Goal: Task Accomplishment & Management: Manage account settings

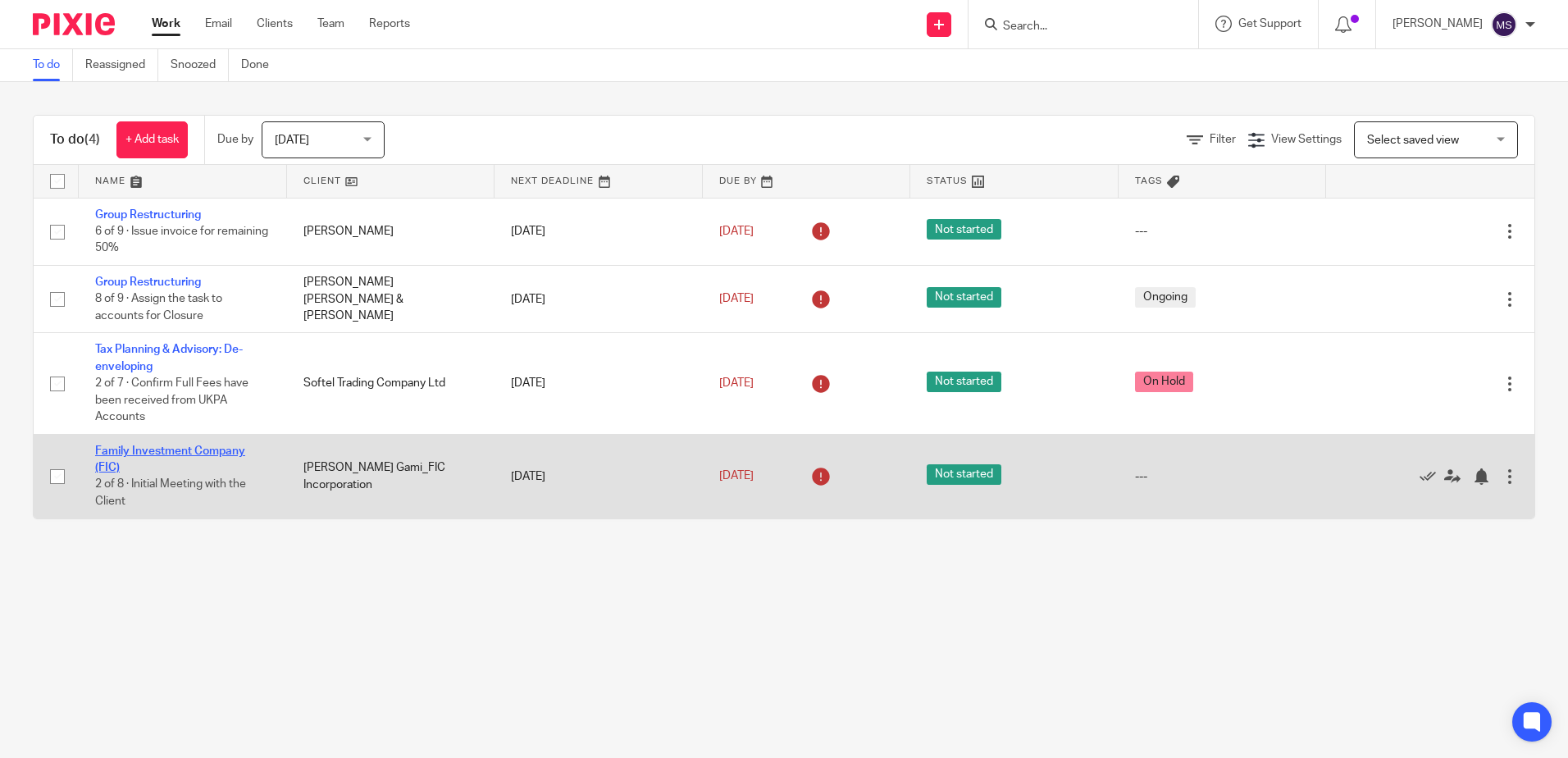
click at [140, 448] on link "Family Investment Company (FIC)" at bounding box center [170, 460] width 150 height 28
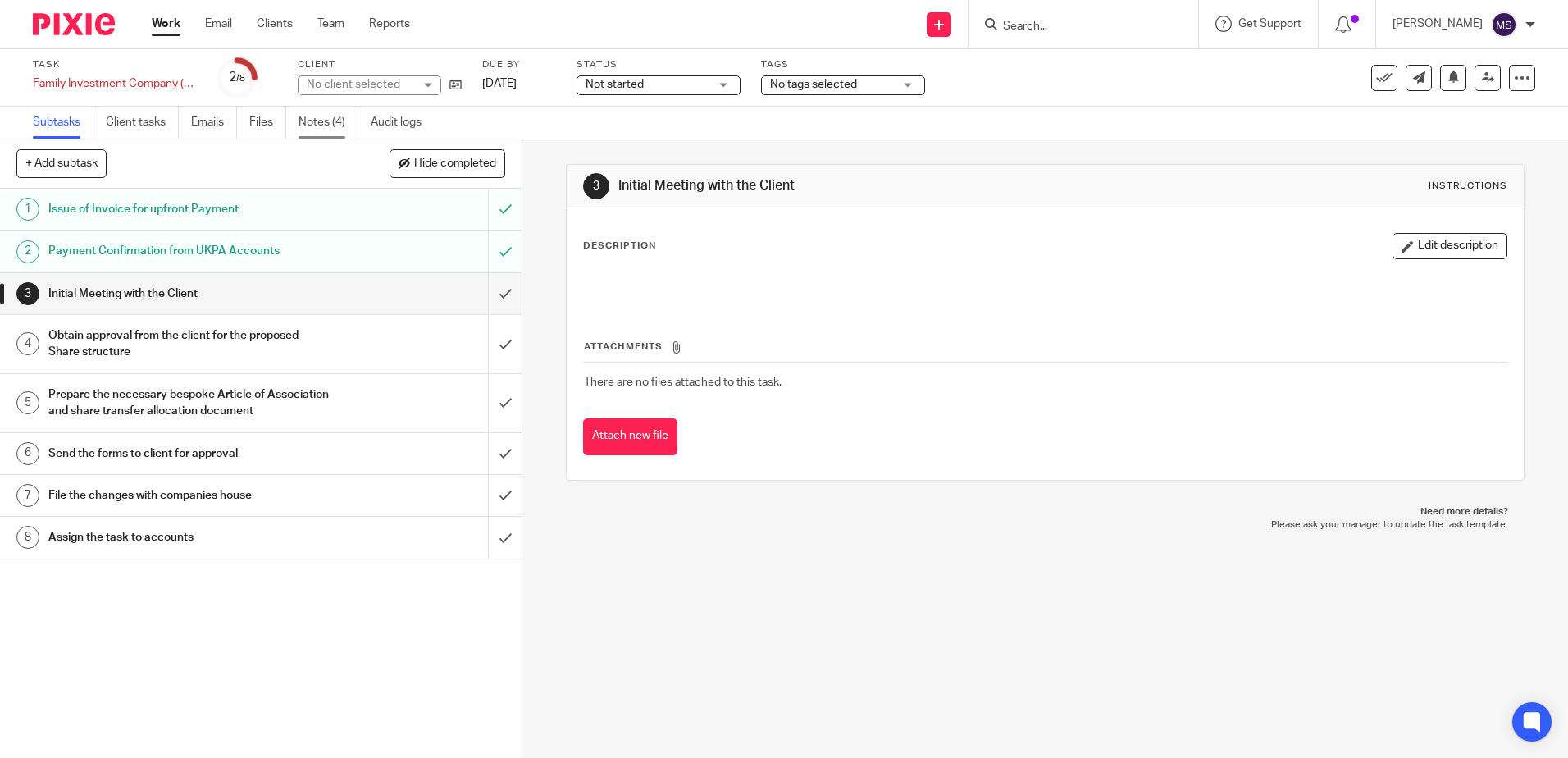
click at [324, 133] on link "Notes (4)" at bounding box center [328, 122] width 60 height 32
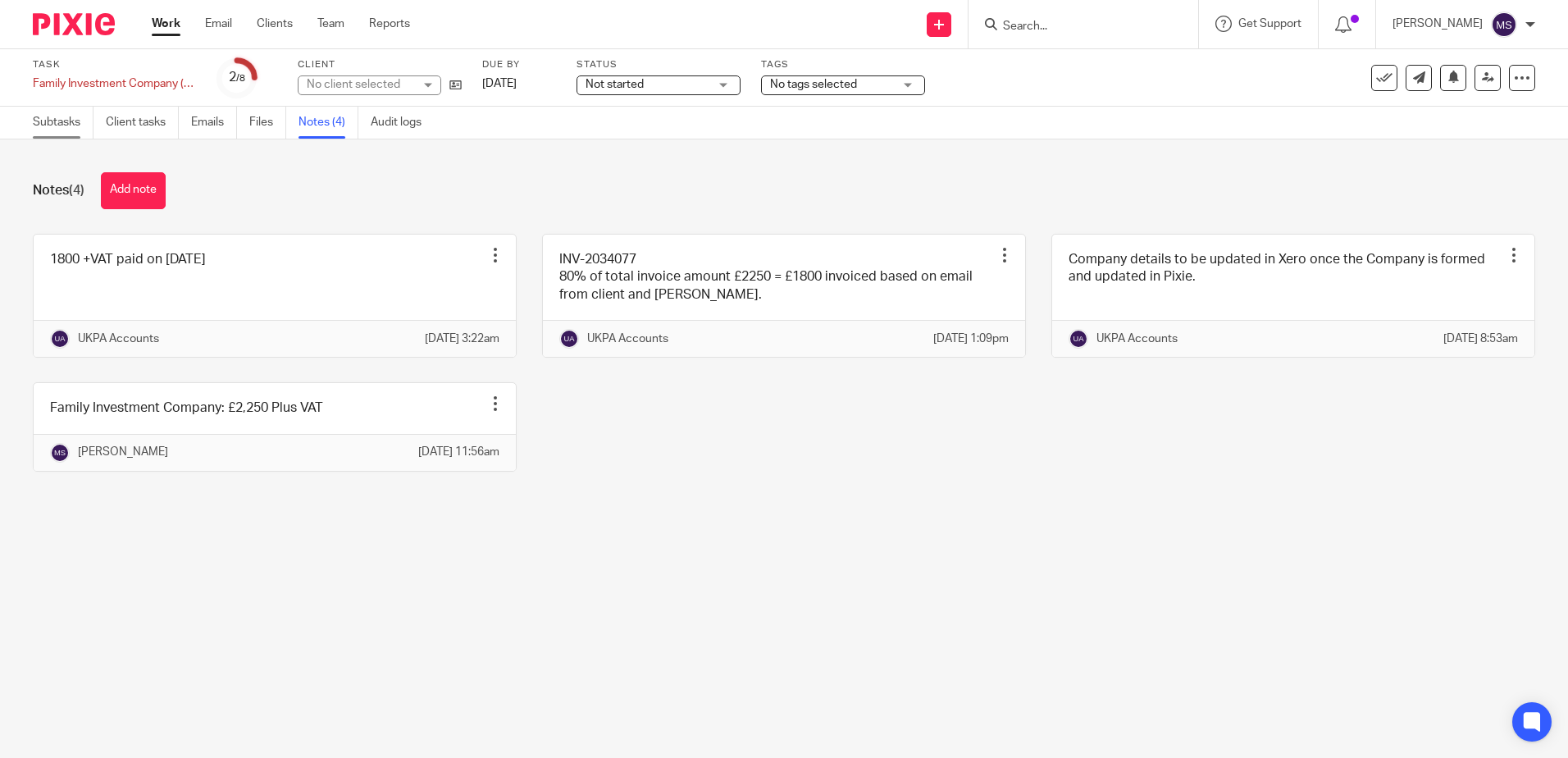
click at [71, 125] on link "Subtasks" at bounding box center [62, 122] width 61 height 32
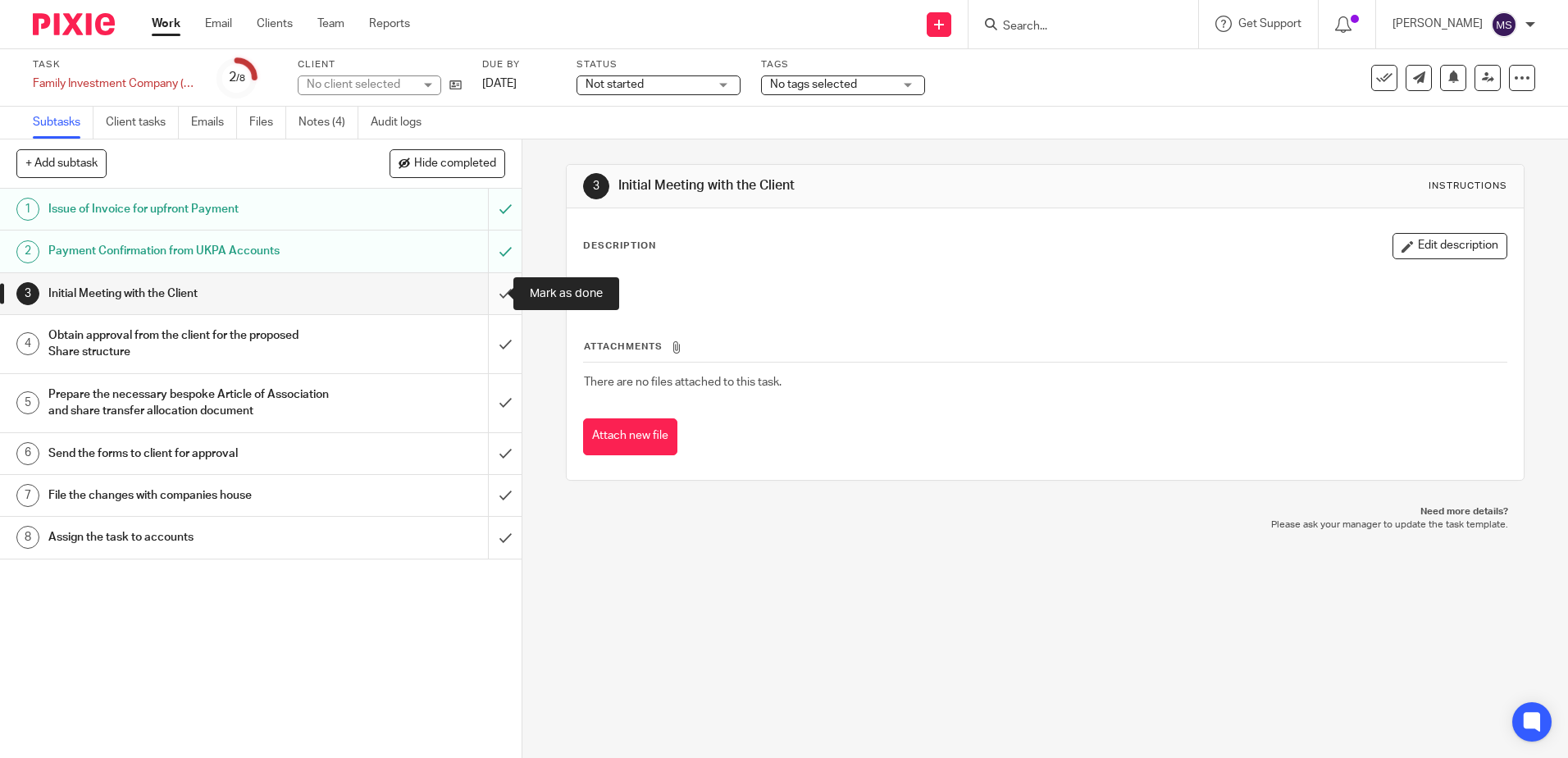
click at [492, 285] on input "submit" at bounding box center [261, 293] width 522 height 41
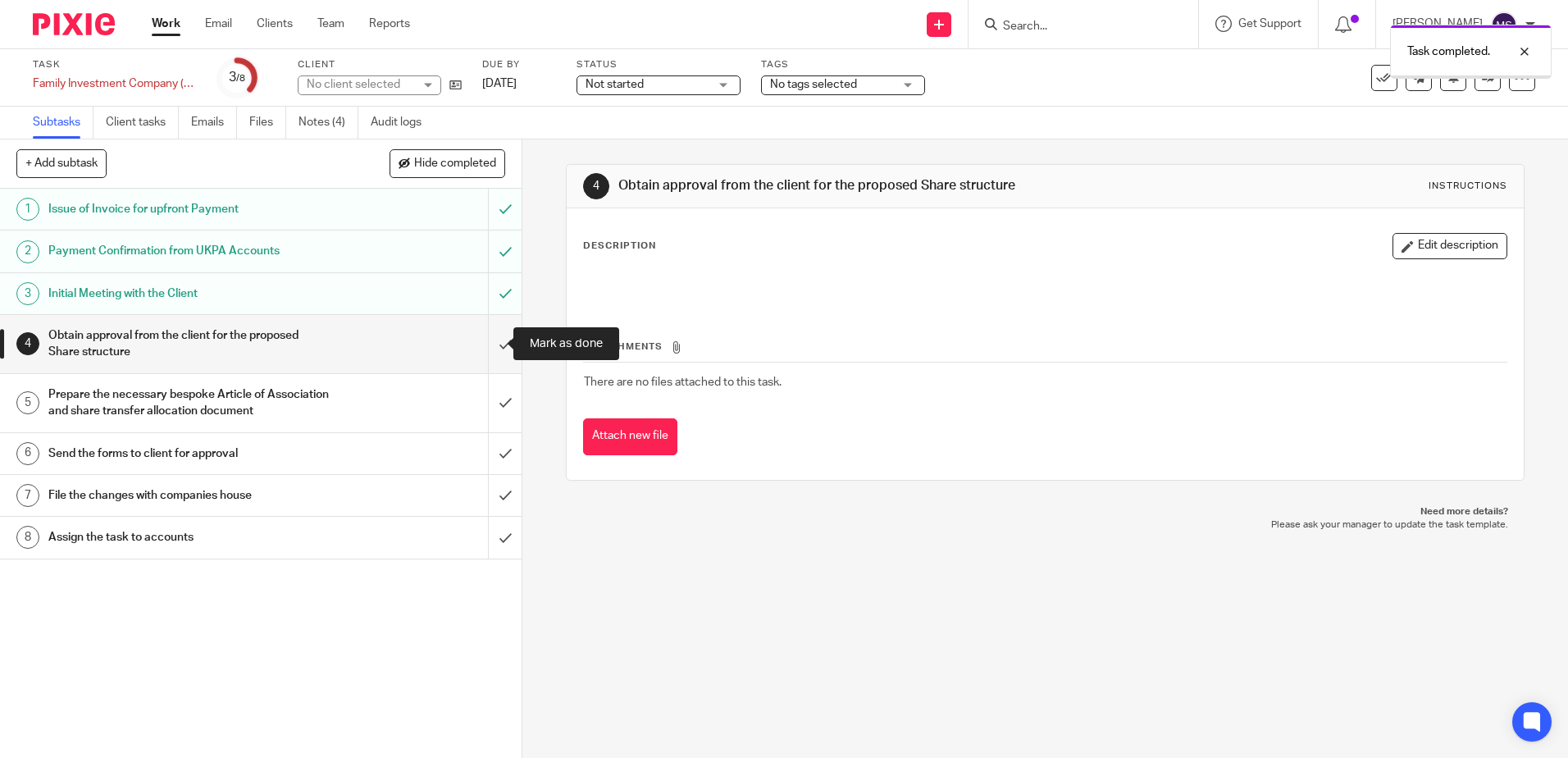
click at [490, 340] on input "submit" at bounding box center [261, 344] width 522 height 58
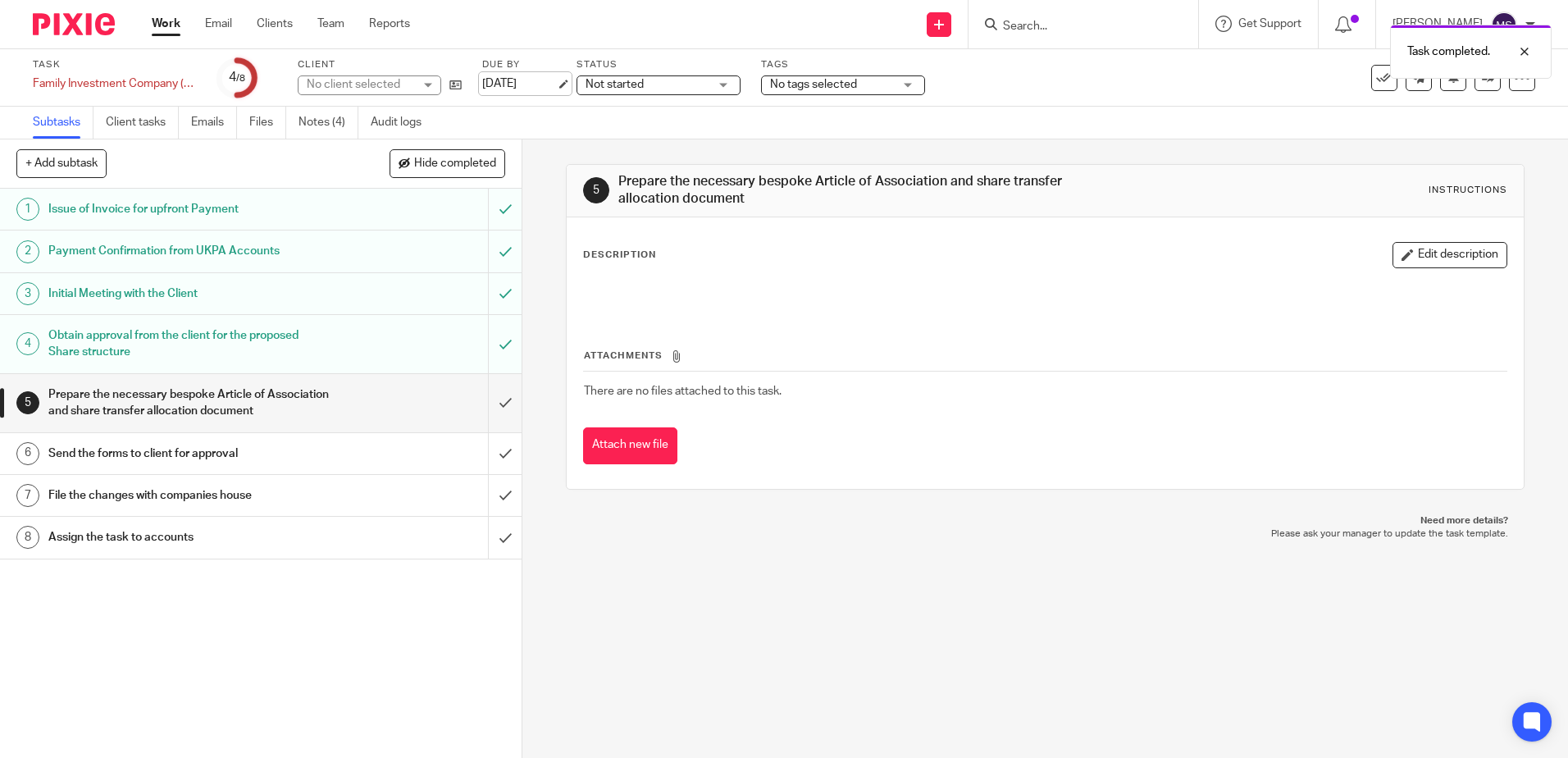
click at [556, 82] on link "[DATE]" at bounding box center [519, 84] width 74 height 17
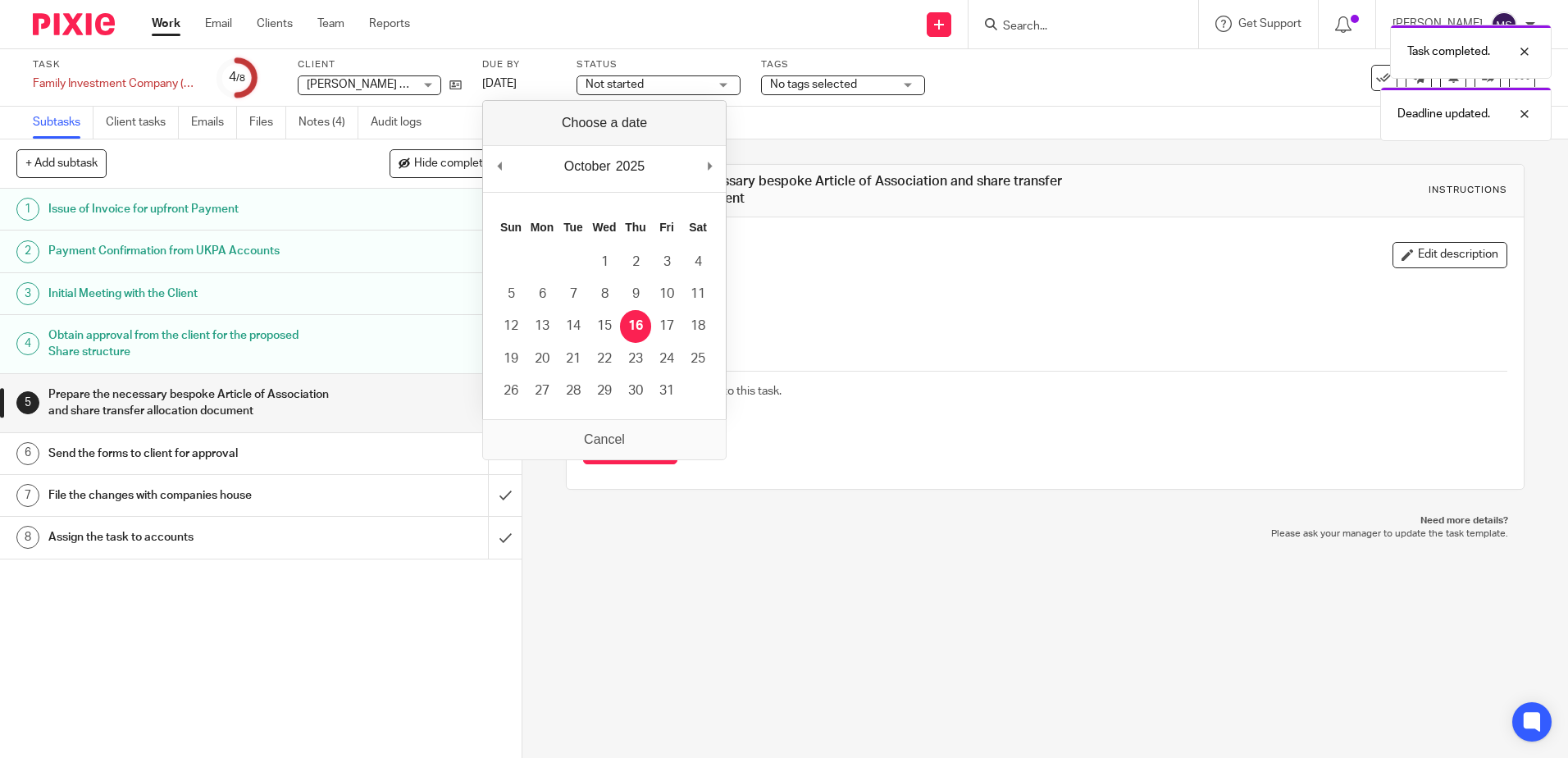
click at [740, 564] on div "5 Prepare the necessary bespoke Article of Association and share transfer alloc…" at bounding box center [1045, 449] width 1045 height 618
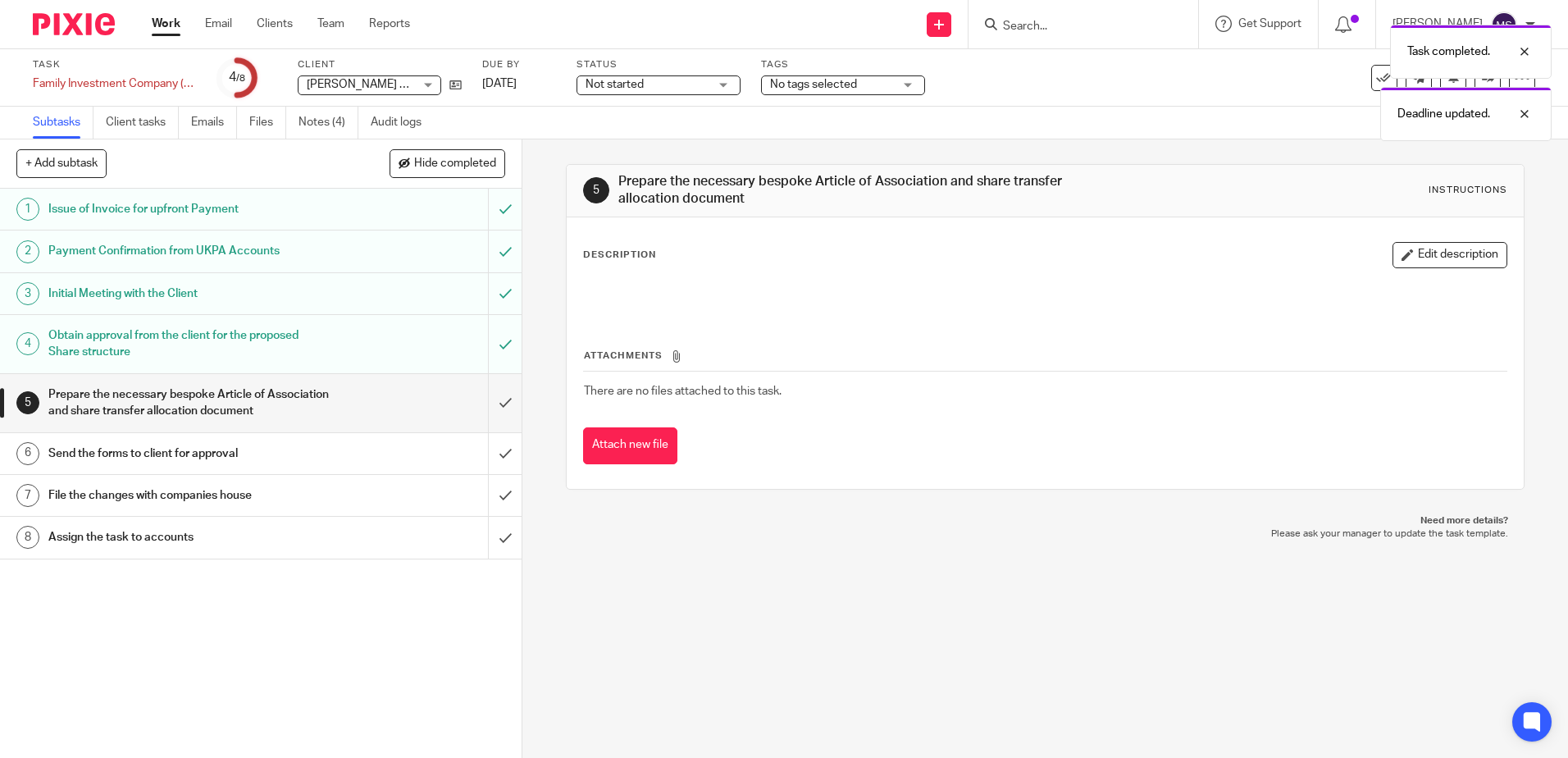
click at [805, 92] on div "Task completed. Deadline updated." at bounding box center [1168, 79] width 768 height 125
click at [715, 88] on div "Not started Not started" at bounding box center [658, 86] width 164 height 20
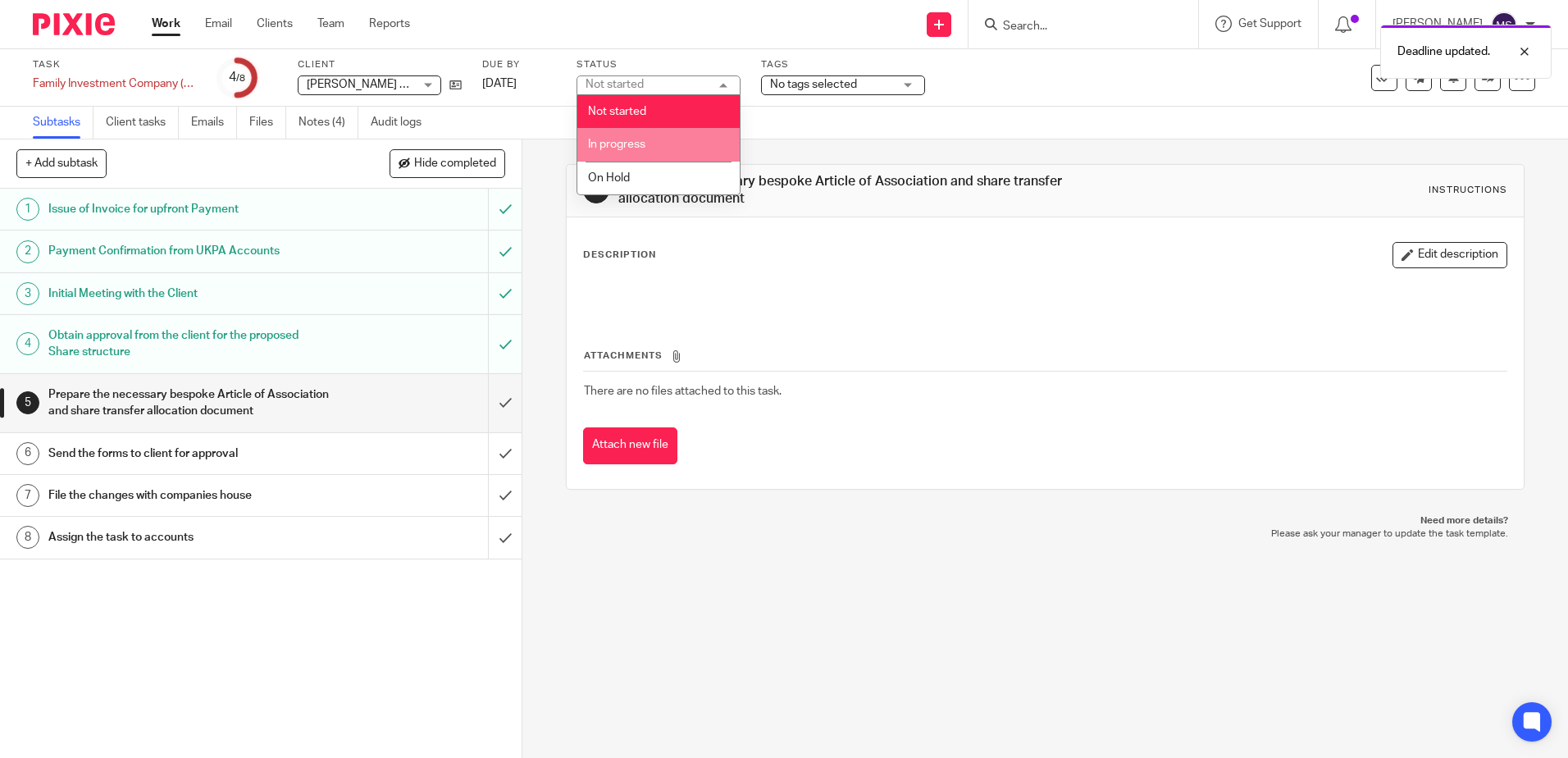
click at [692, 140] on li "In progress" at bounding box center [658, 145] width 162 height 33
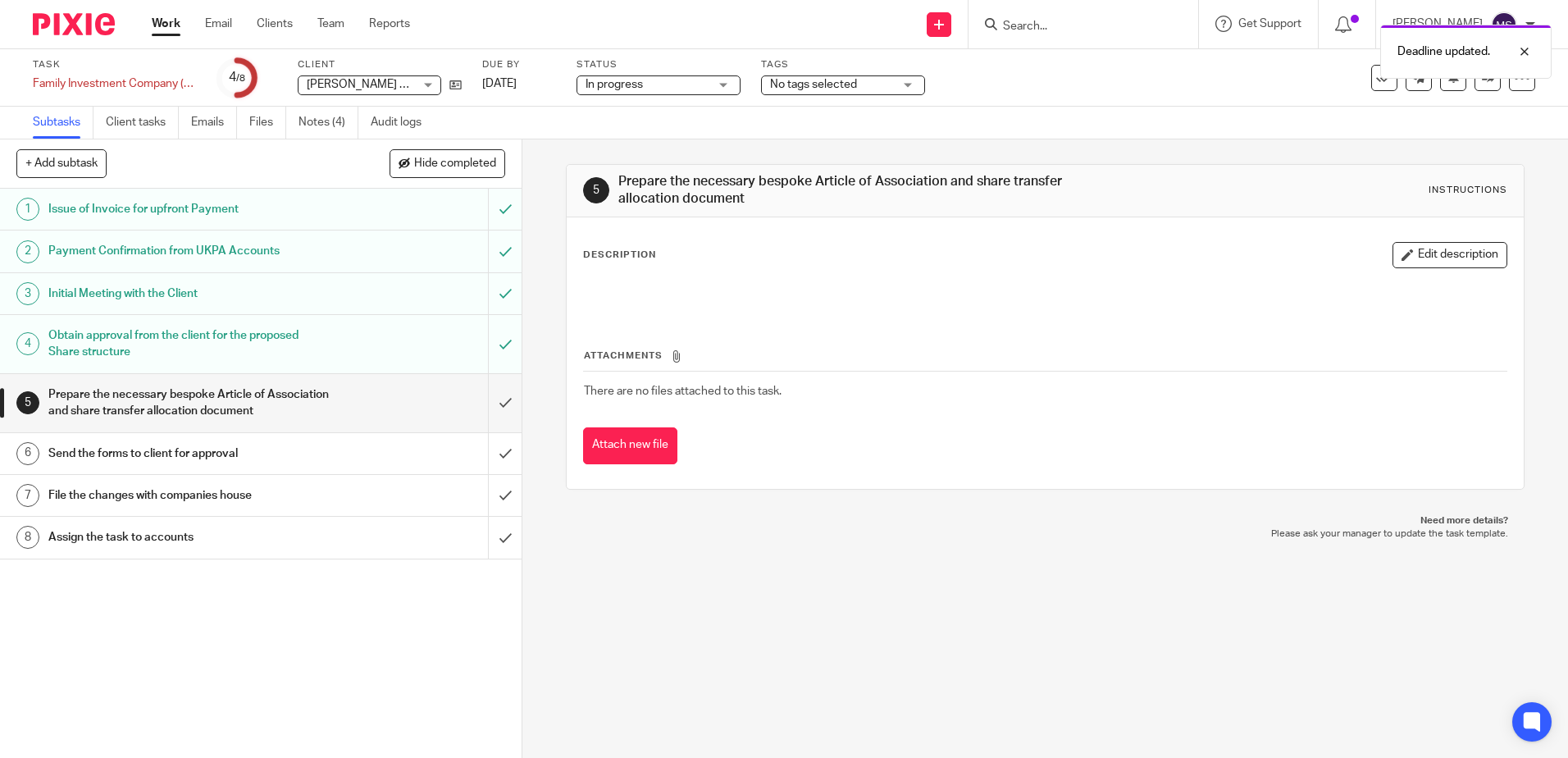
click at [85, 17] on img at bounding box center [73, 24] width 82 height 22
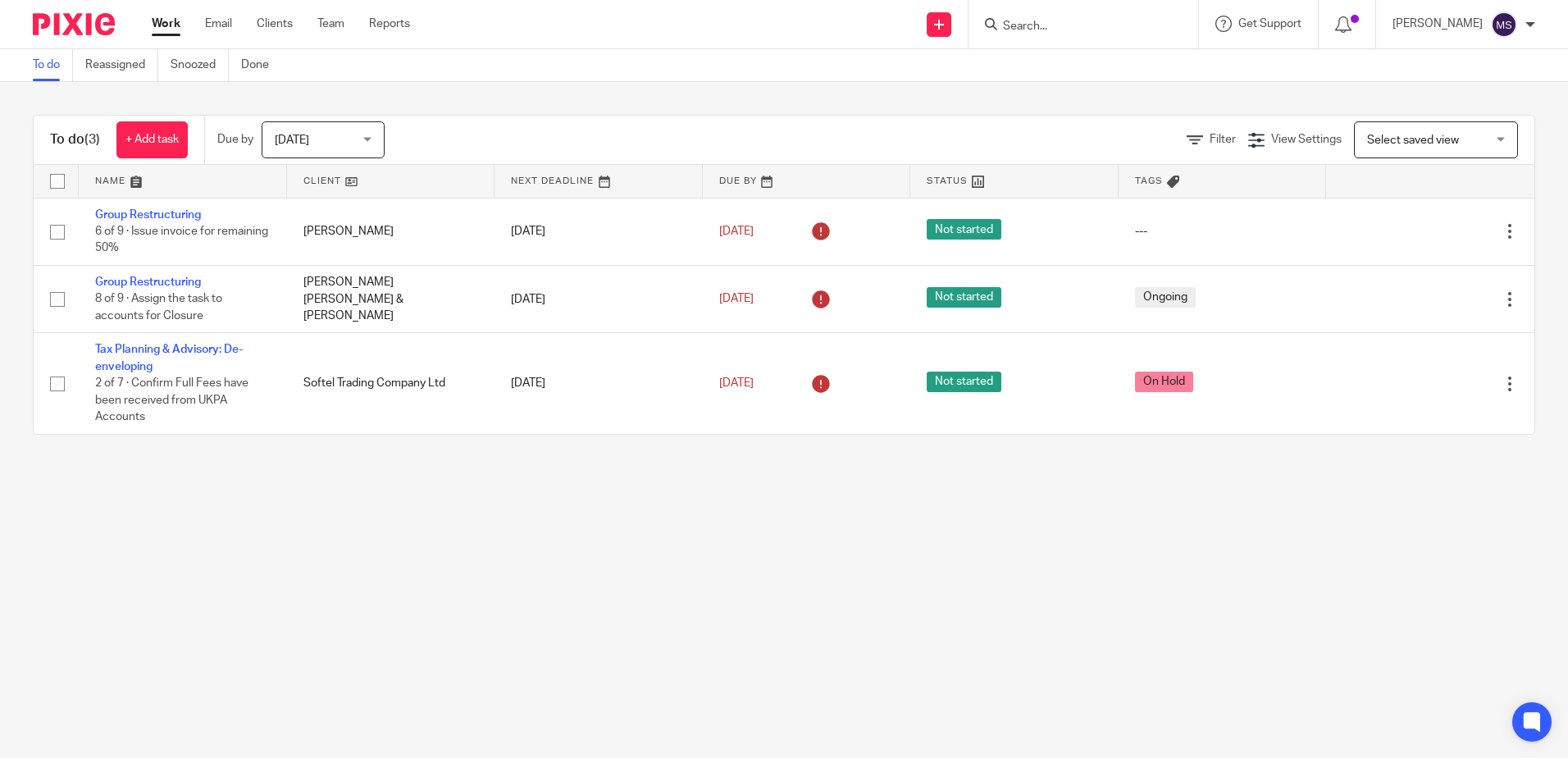
click at [496, 542] on main "To do Reassigned Snoozed Done To do (3) + Add task Due by [DATE] [DATE] [DATE] …" at bounding box center [784, 379] width 1568 height 758
click at [334, 147] on span "[DATE]" at bounding box center [318, 139] width 87 height 34
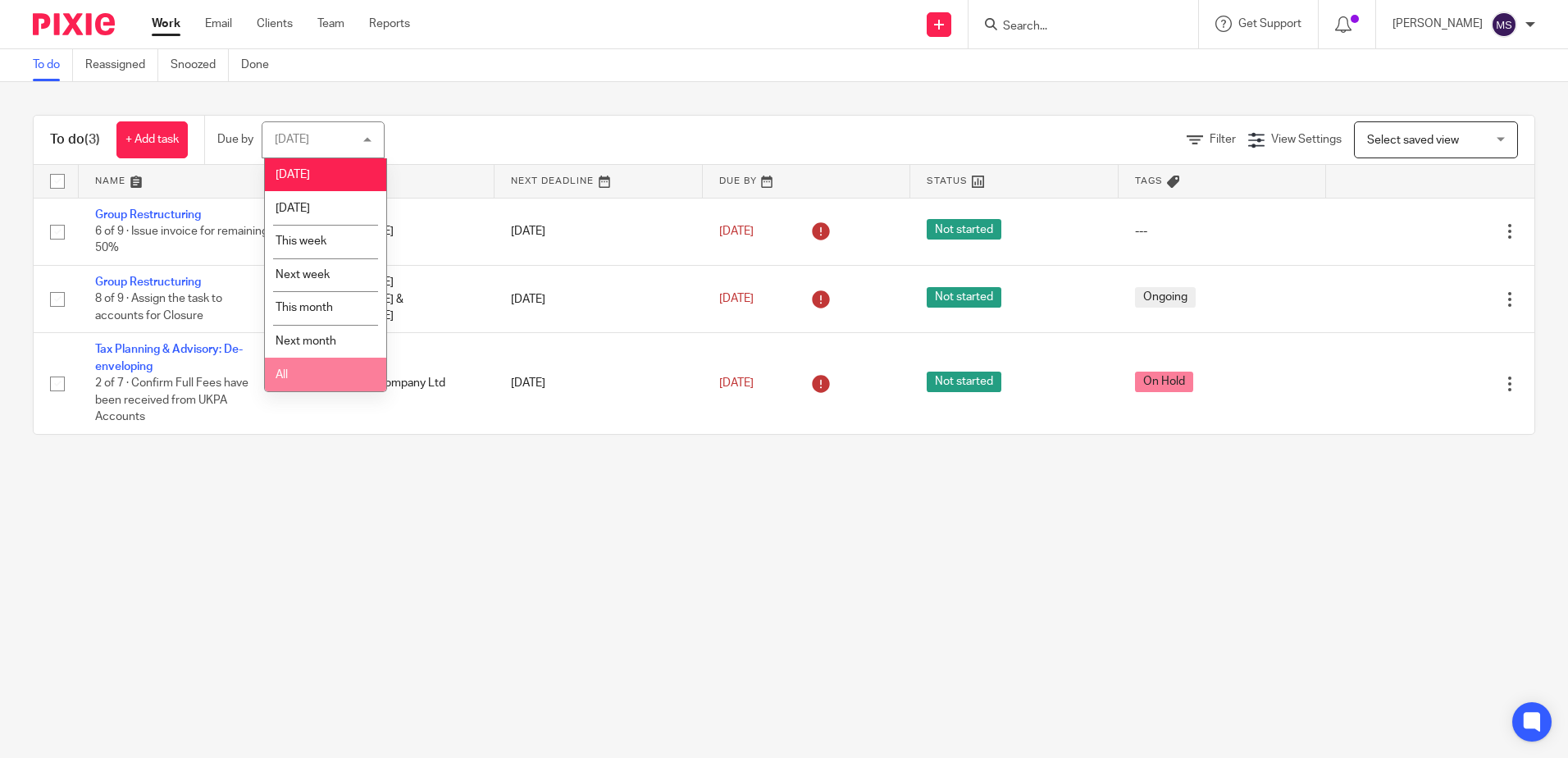
click at [301, 391] on div "Today Tomorrow This week Next week This month Next month All" at bounding box center [326, 274] width 123 height 234
click at [304, 375] on li "All" at bounding box center [326, 374] width 121 height 33
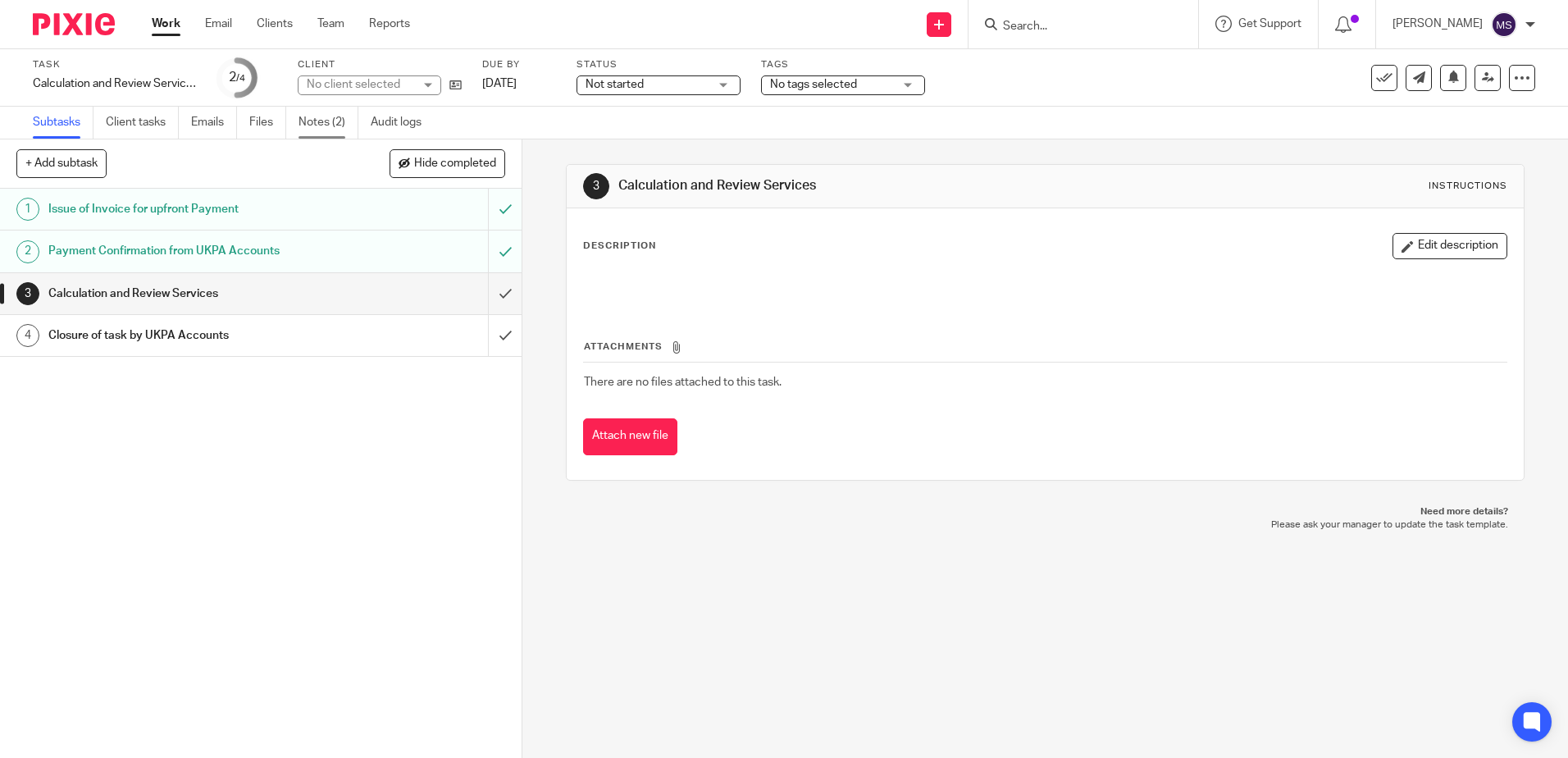
click at [317, 113] on link "Notes (2)" at bounding box center [328, 122] width 60 height 32
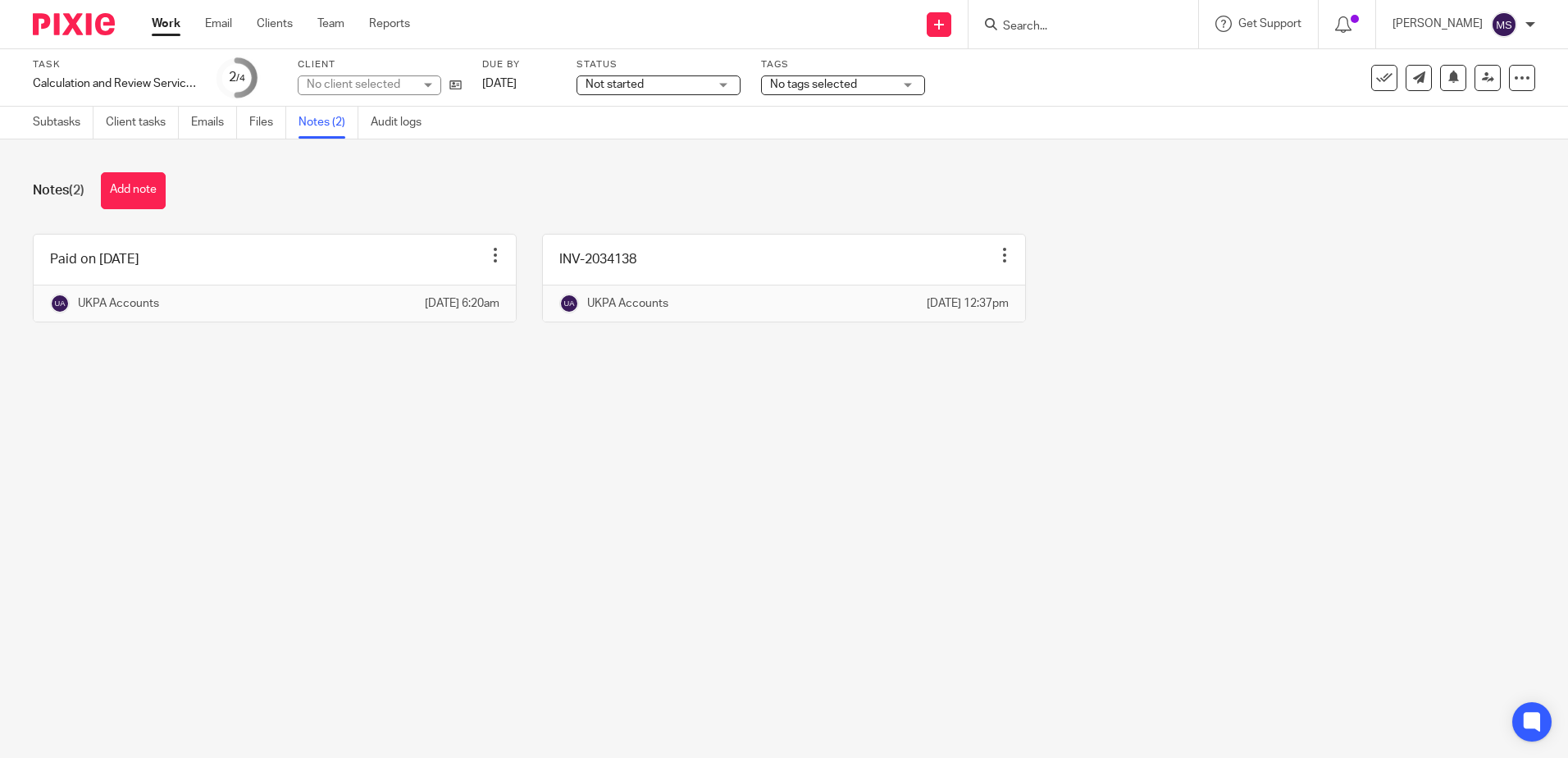
click at [37, 116] on link "Subtasks" at bounding box center [62, 122] width 61 height 32
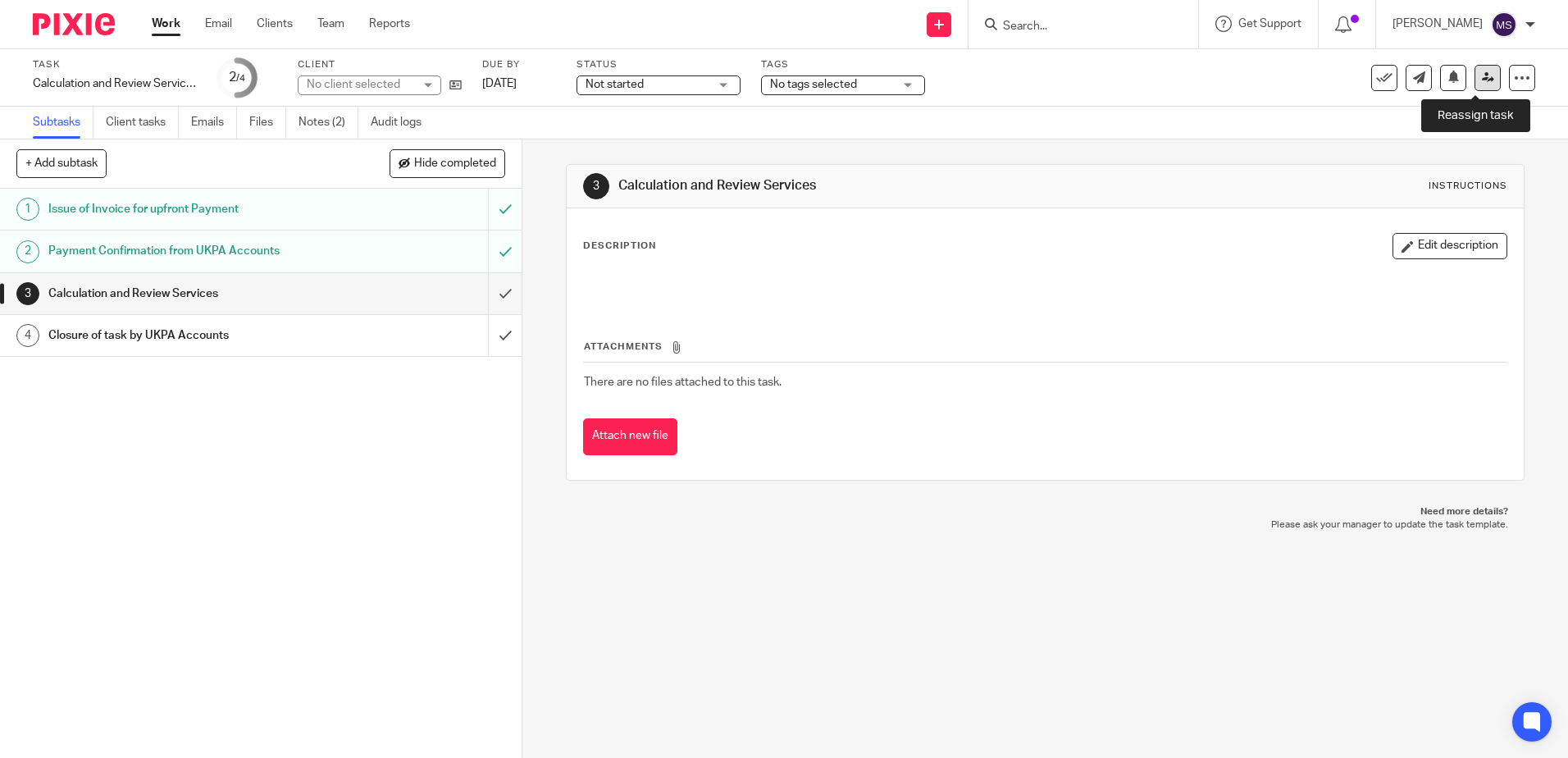
click at [1482, 82] on icon at bounding box center [1487, 77] width 12 height 12
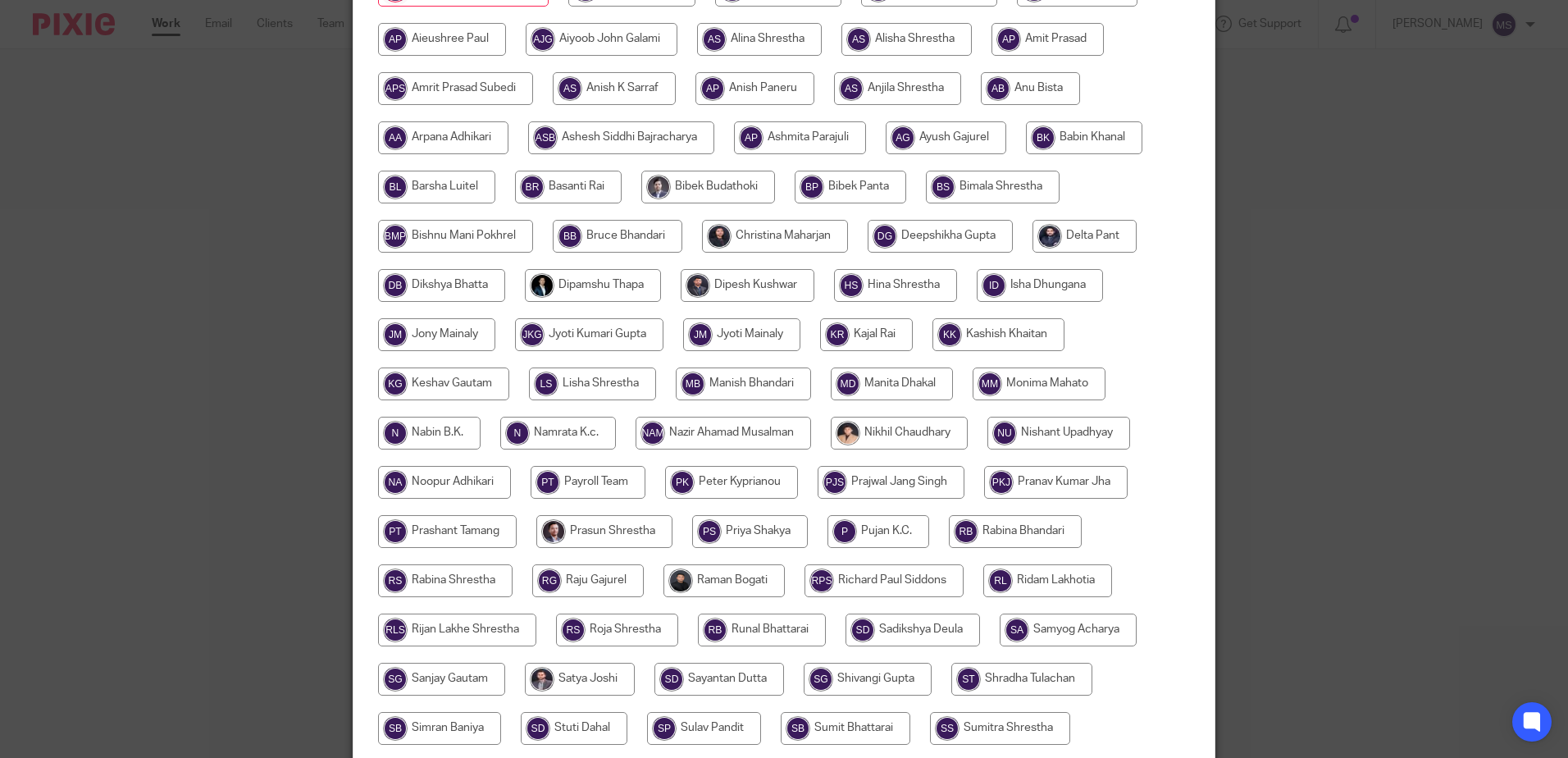
scroll to position [512, 0]
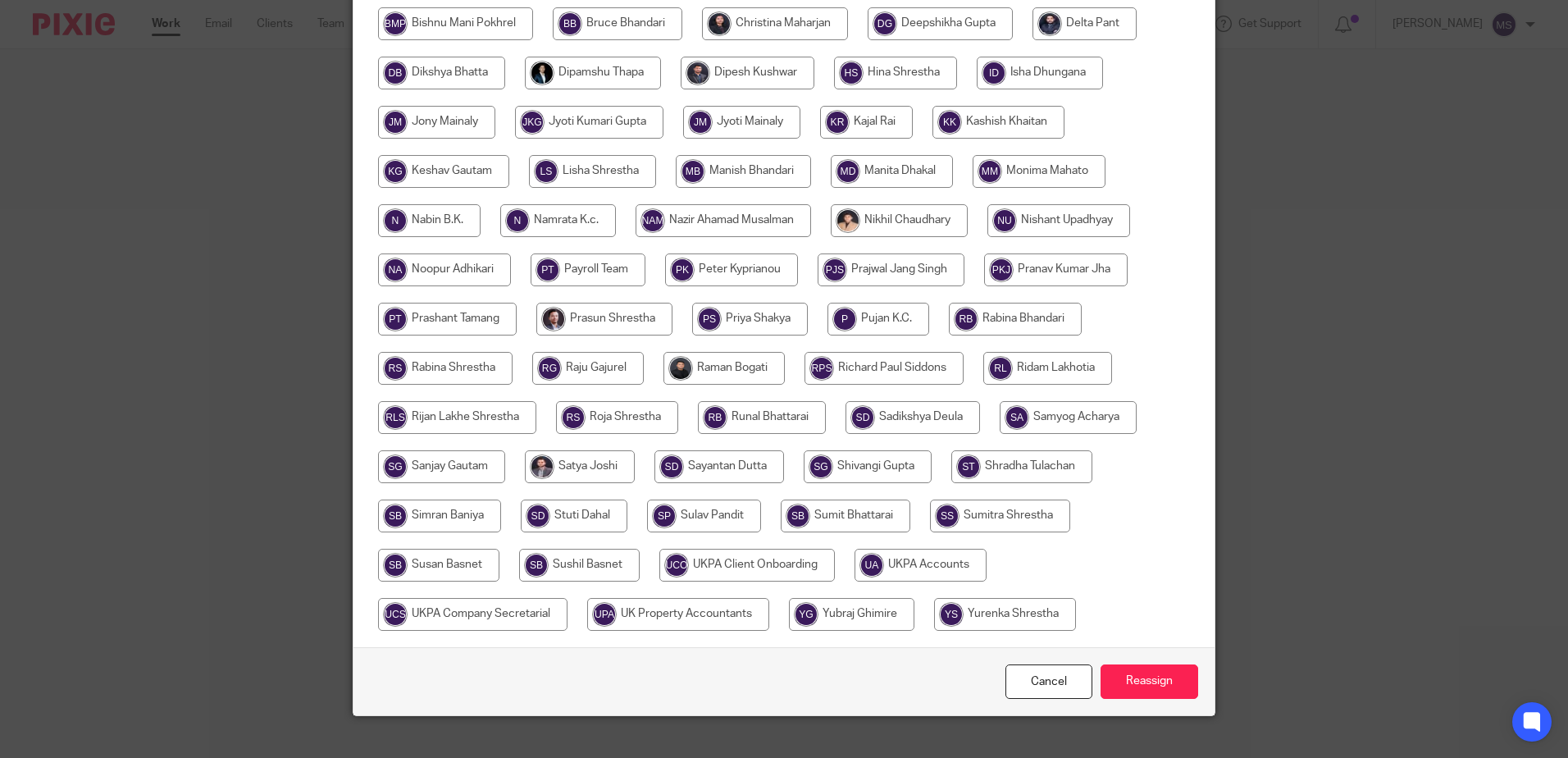
click at [450, 549] on input "radio" at bounding box center [439, 564] width 121 height 32
radio input "true"
click at [1189, 664] on input "Reassign" at bounding box center [1149, 682] width 97 height 35
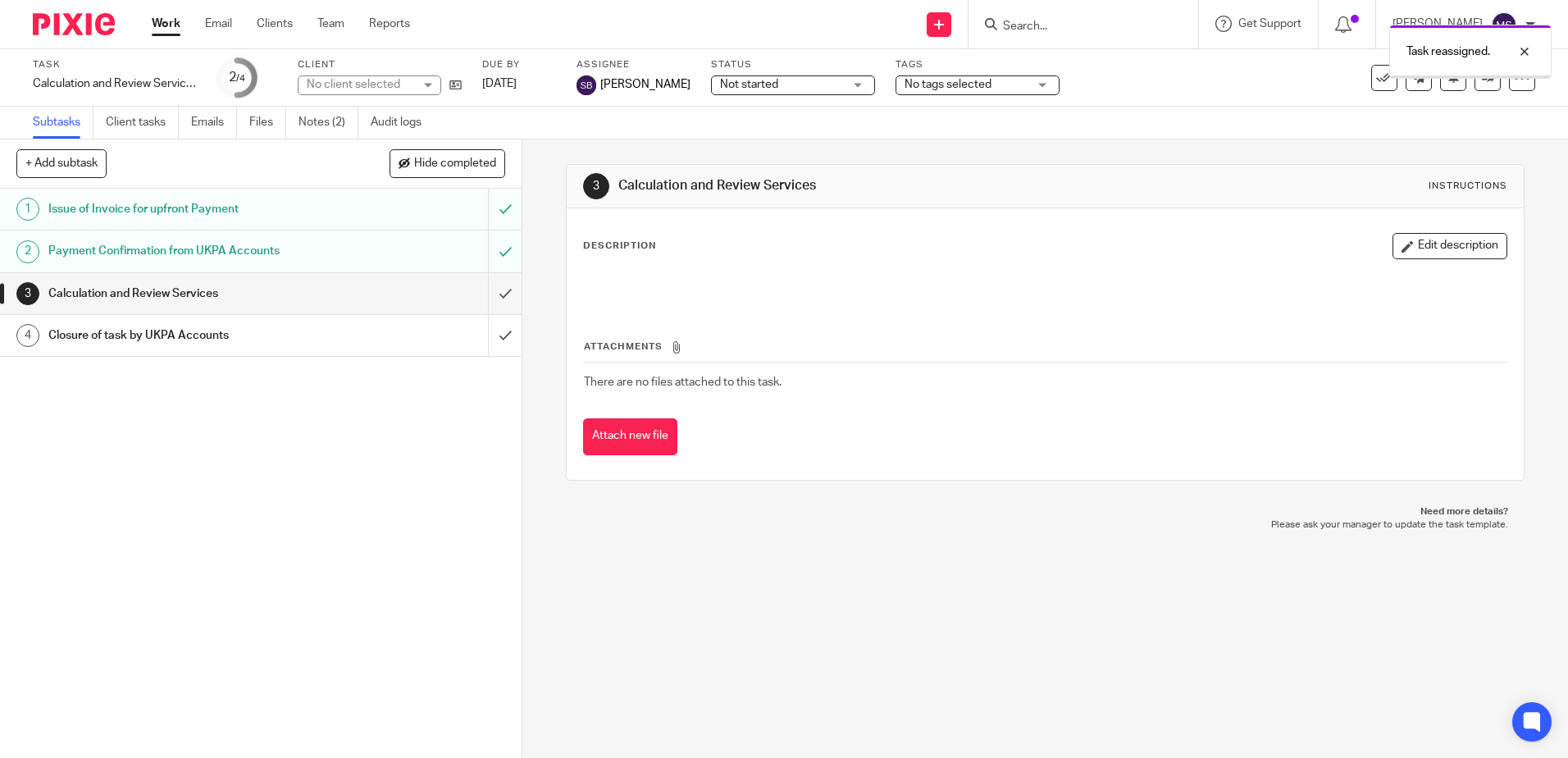
click at [93, 16] on img at bounding box center [73, 24] width 82 height 22
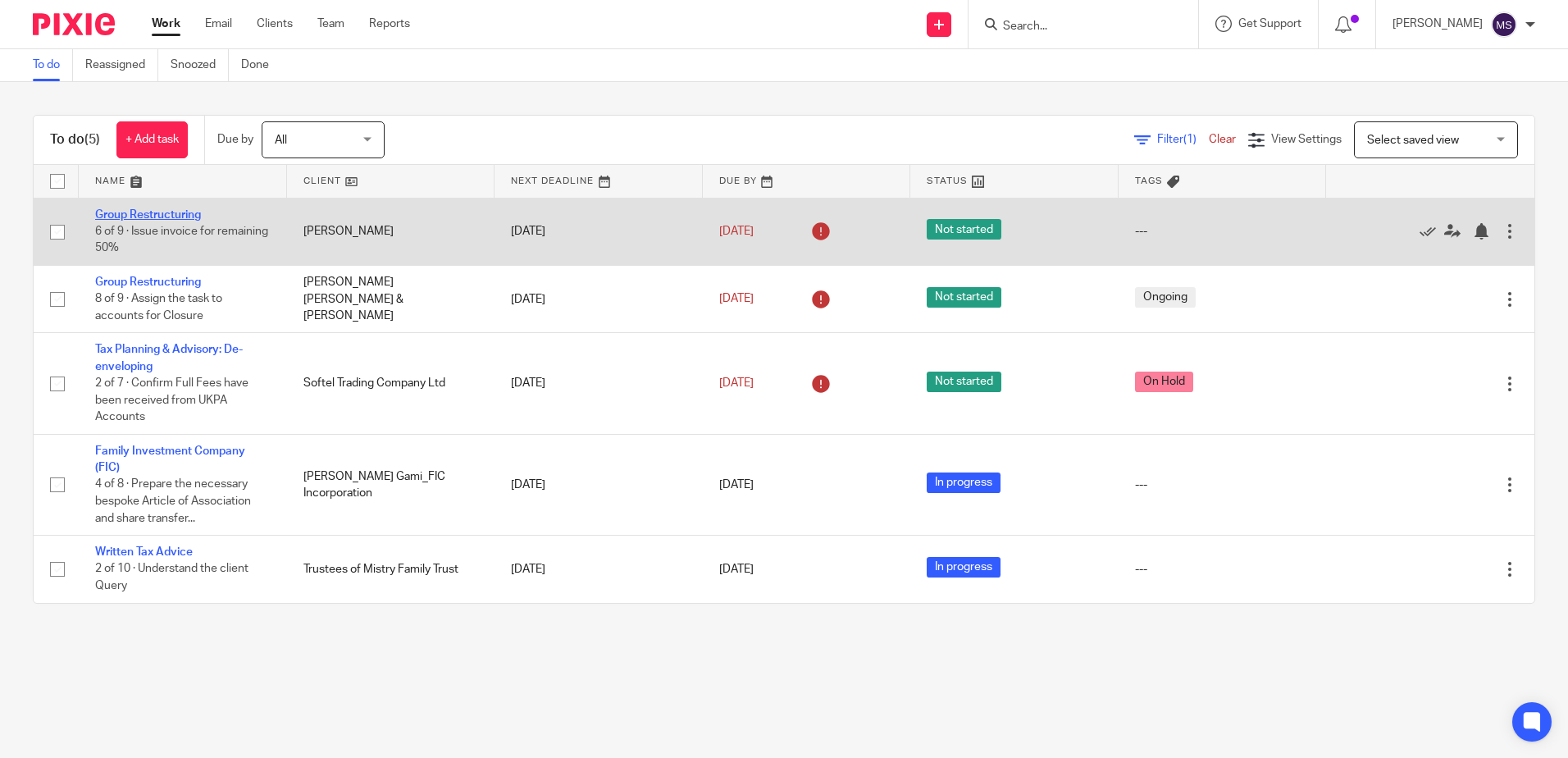
click at [175, 209] on link "Group Restructuring" at bounding box center [147, 215] width 106 height 12
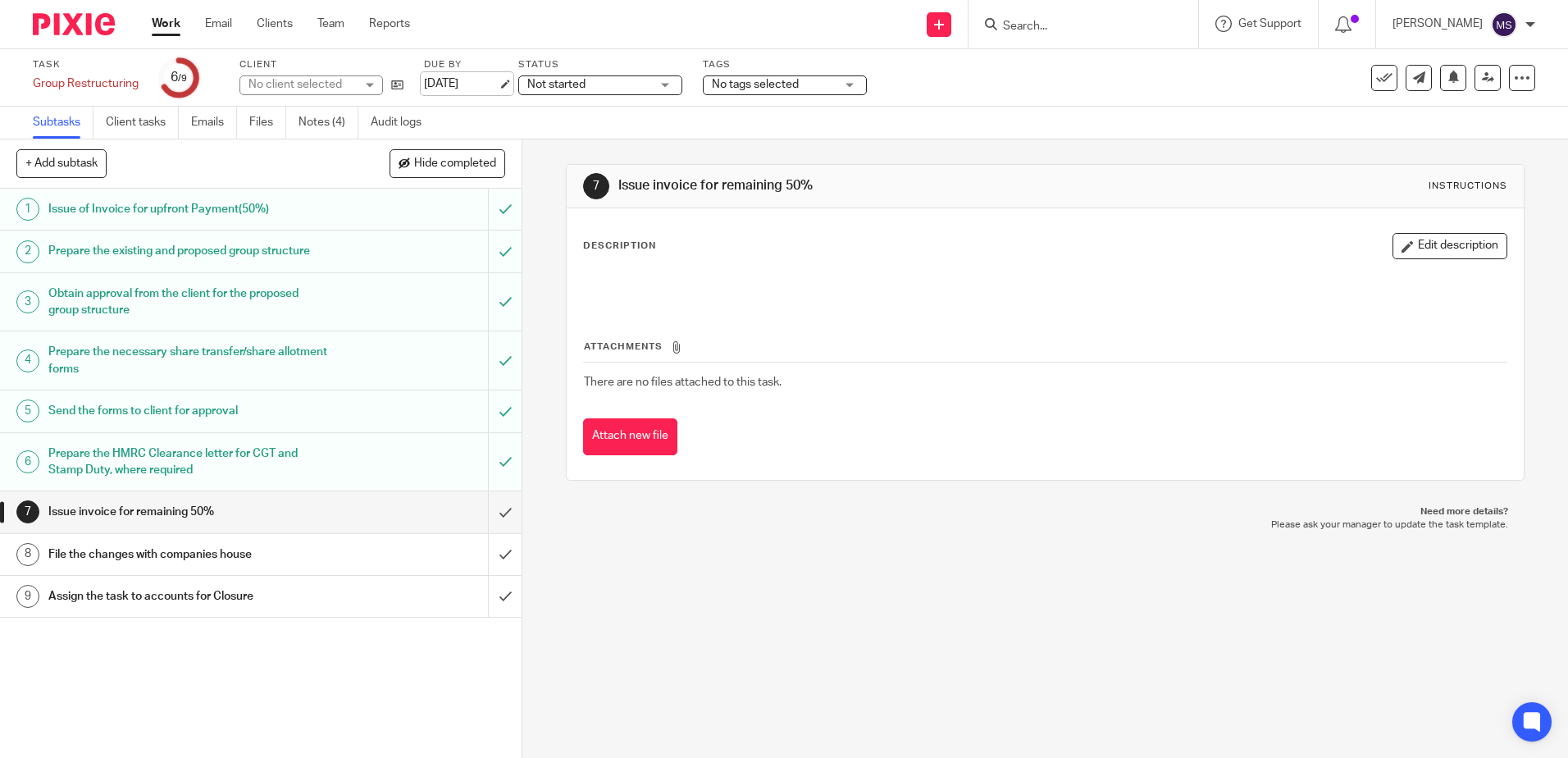
click at [487, 86] on link "[DATE]" at bounding box center [460, 84] width 74 height 17
click at [642, 91] on span "Not started" at bounding box center [589, 85] width 123 height 17
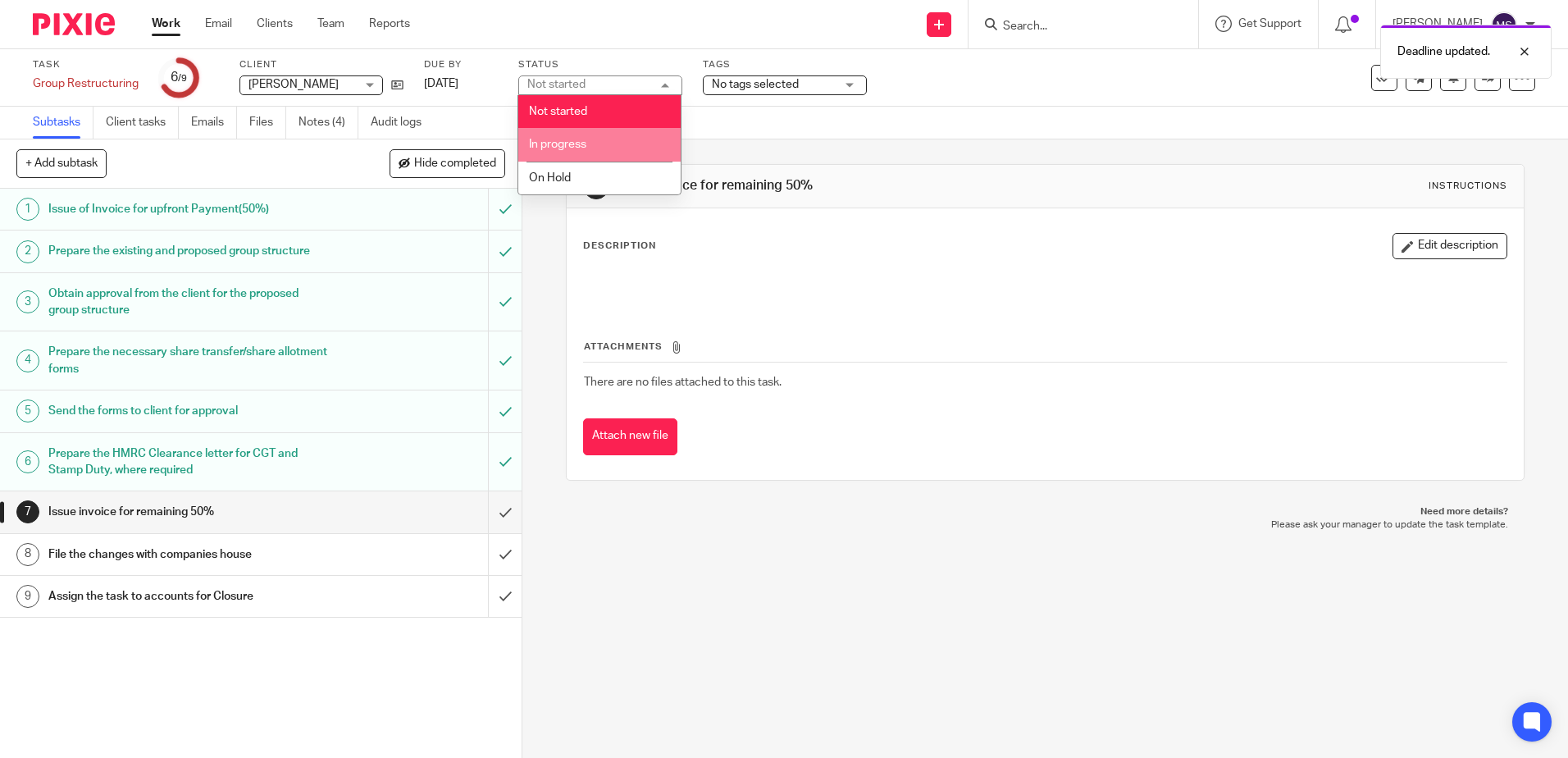
click at [623, 155] on li "In progress" at bounding box center [599, 145] width 162 height 33
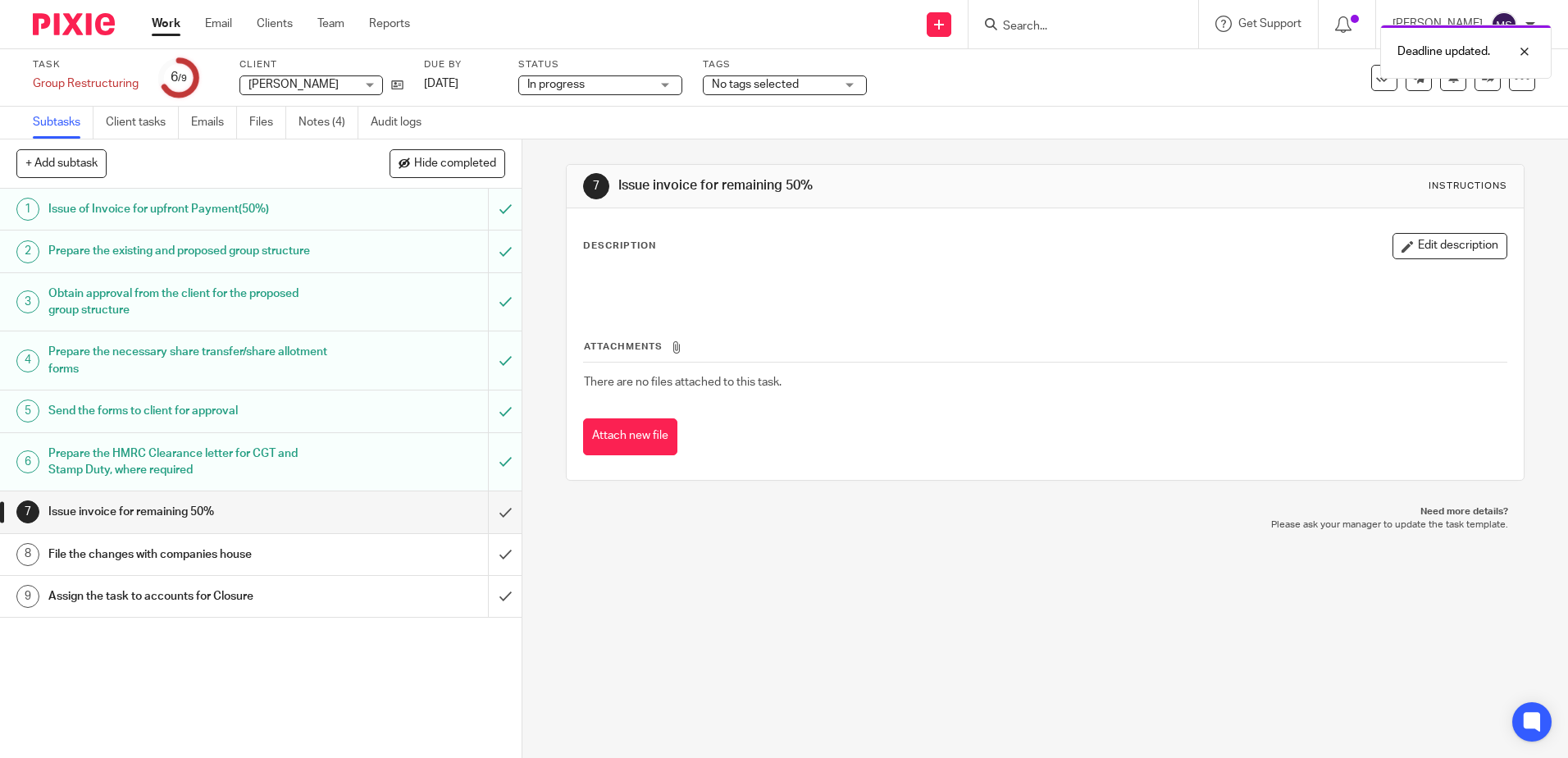
click at [91, 23] on img at bounding box center [73, 24] width 82 height 22
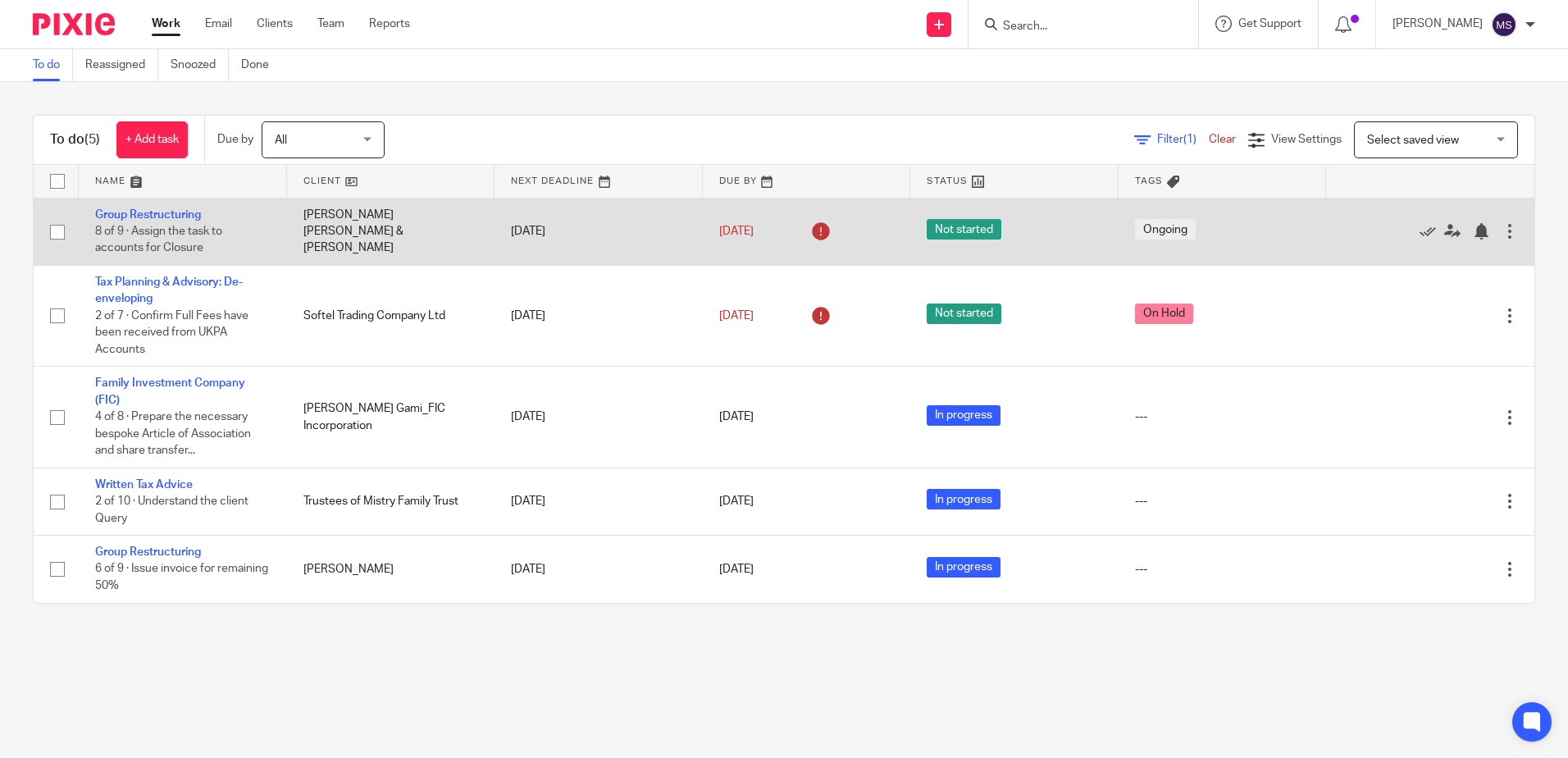
click at [103, 205] on td "Group Restructuring 8 of 9 · Assign the task to accounts for Closure" at bounding box center [183, 231] width 209 height 67
click at [116, 210] on link "Group Restructuring" at bounding box center [147, 215] width 106 height 12
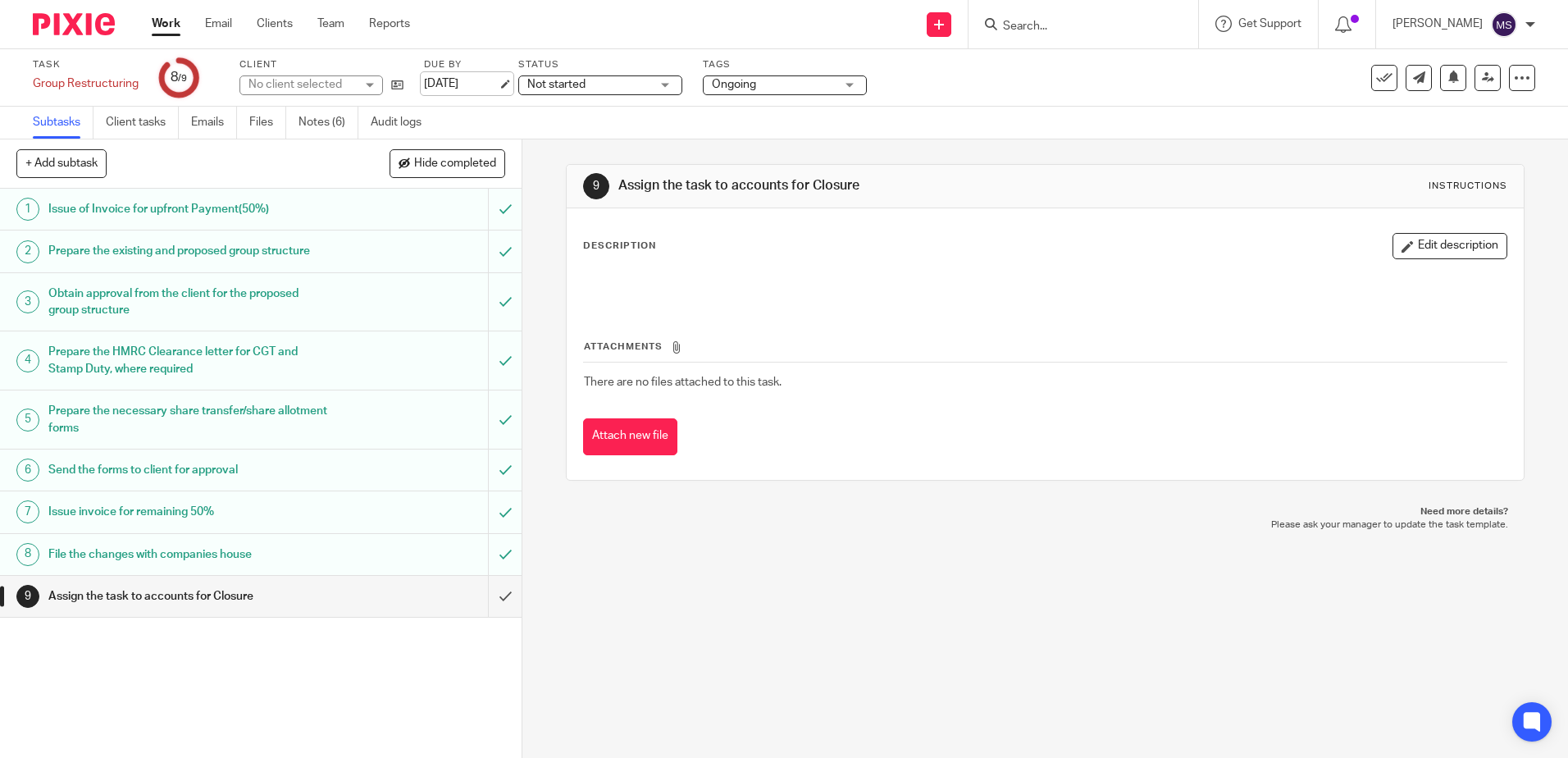
click at [498, 82] on link "[DATE]" at bounding box center [460, 84] width 74 height 17
click at [76, 39] on div at bounding box center [67, 24] width 135 height 48
click at [86, 21] on img at bounding box center [73, 24] width 82 height 22
